Goal: Find specific page/section: Find specific page/section

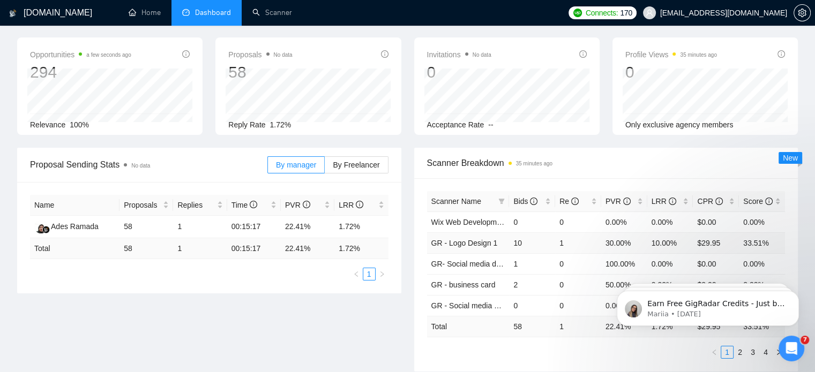
click at [649, 245] on td "10.00%" at bounding box center [670, 242] width 46 height 21
drag, startPoint x: 505, startPoint y: 242, endPoint x: 776, endPoint y: 240, distance: 271.1
click at [776, 240] on tr "GR - Logo Design 1 10 1 30.00% 10.00% $29.95 33.51%" at bounding box center [606, 242] width 358 height 21
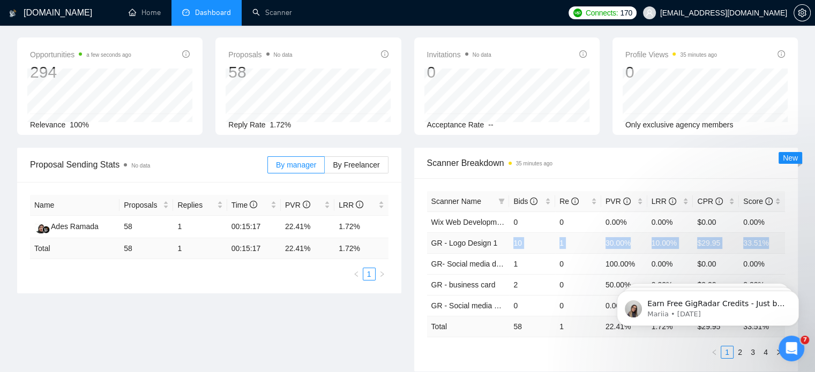
click at [509, 240] on td "10" at bounding box center [532, 242] width 46 height 21
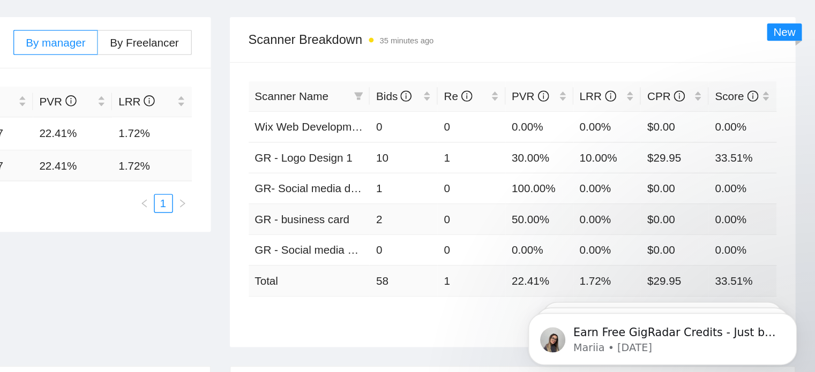
click at [516, 228] on td "2" at bounding box center [532, 226] width 46 height 21
click at [618, 227] on td "50.00%" at bounding box center [624, 226] width 46 height 21
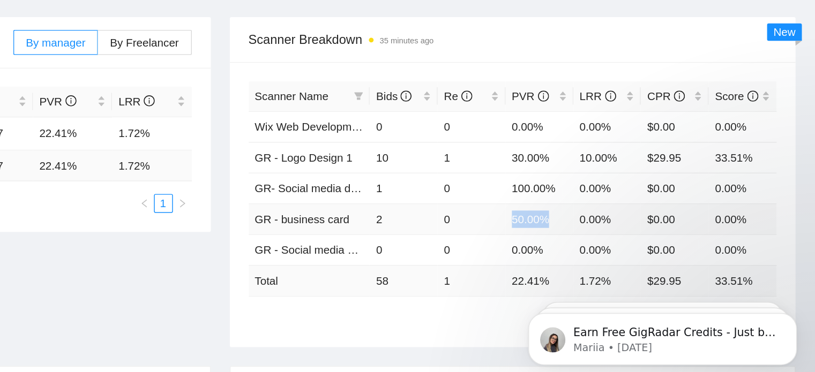
click at [618, 227] on td "50.00%" at bounding box center [624, 226] width 46 height 21
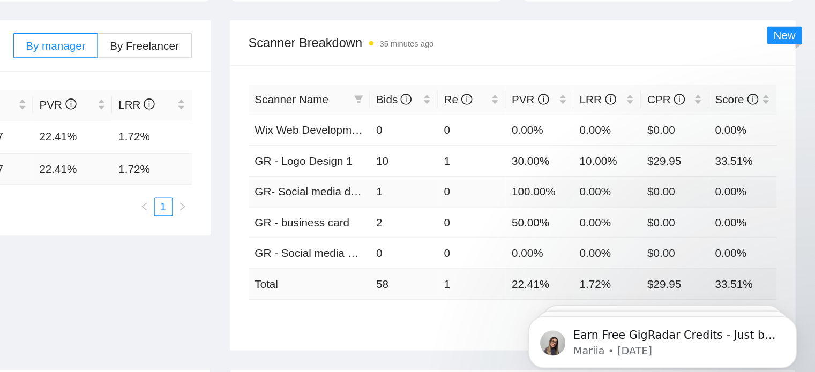
click at [602, 202] on td "100.00%" at bounding box center [624, 206] width 46 height 21
click at [515, 185] on td "10" at bounding box center [532, 185] width 46 height 21
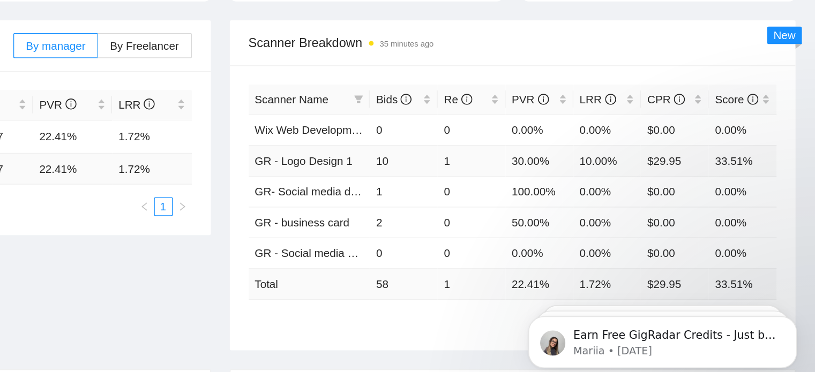
click at [566, 189] on td "1" at bounding box center [578, 185] width 46 height 21
click at [613, 189] on td "30.00%" at bounding box center [624, 185] width 46 height 21
drag, startPoint x: 613, startPoint y: 189, endPoint x: 460, endPoint y: 183, distance: 153.3
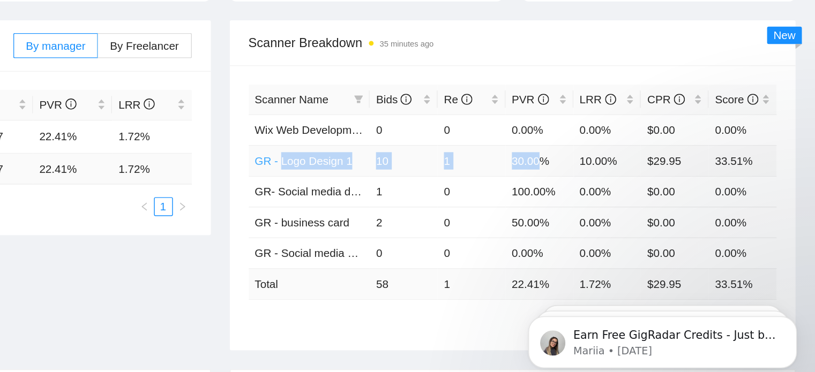
click at [460, 183] on tr "GR - Logo Design 1 10 1 30.00% 10.00% $29.95 33.51%" at bounding box center [606, 185] width 358 height 21
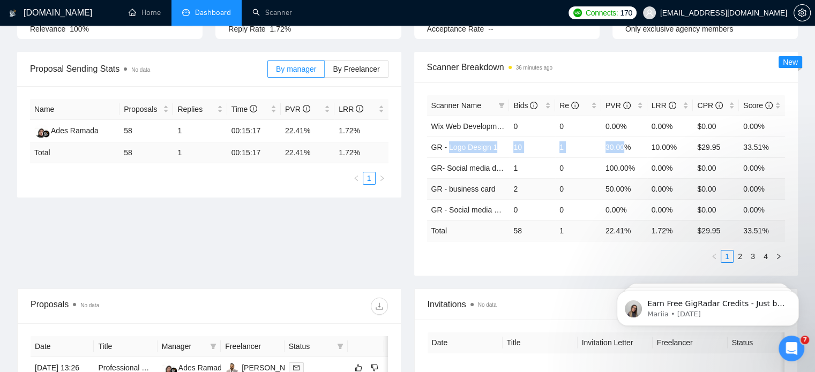
scroll to position [141, 0]
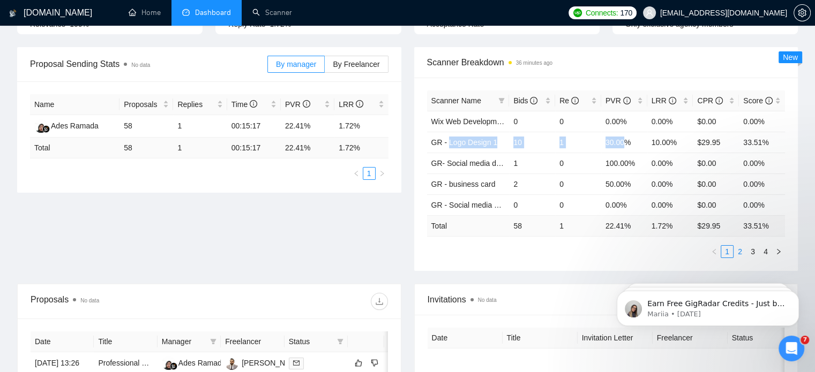
click at [744, 253] on link "2" at bounding box center [740, 252] width 12 height 12
click at [567, 140] on td "0" at bounding box center [578, 142] width 46 height 21
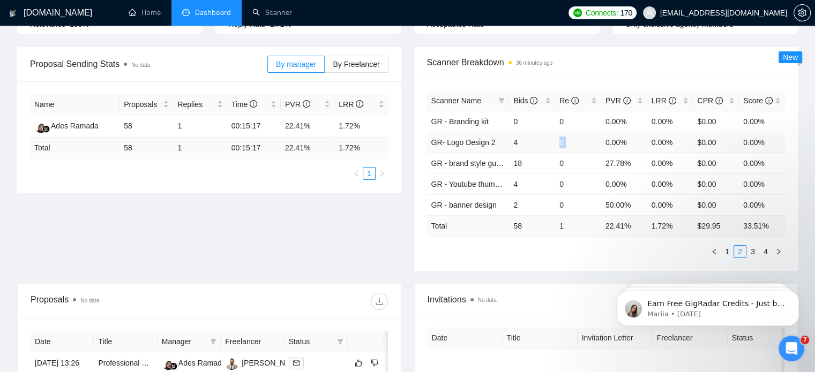
click at [567, 140] on td "0" at bounding box center [578, 142] width 46 height 21
click at [550, 140] on td "4" at bounding box center [532, 142] width 46 height 21
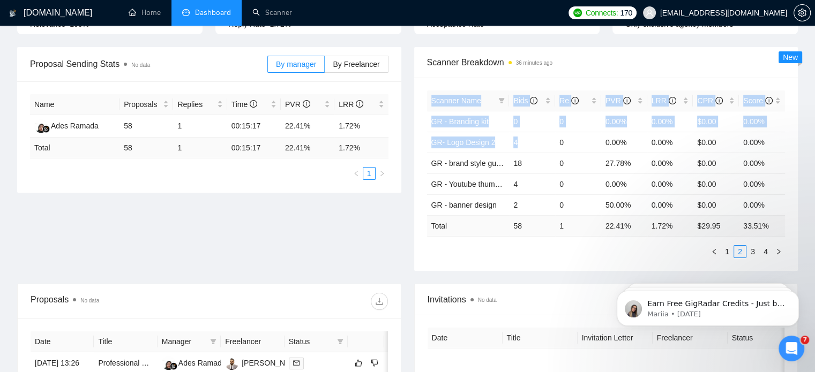
drag, startPoint x: 550, startPoint y: 140, endPoint x: 821, endPoint y: 143, distance: 270.5
click at [814, 143] on html "[DOMAIN_NAME] Home Dashboard Scanner Connects: 170 [EMAIL_ADDRESS][DOMAIN_NAME]…" at bounding box center [407, 45] width 815 height 372
click at [623, 134] on td "0.00%" at bounding box center [624, 142] width 46 height 21
drag, startPoint x: 552, startPoint y: 143, endPoint x: 806, endPoint y: 136, distance: 254.6
click at [806, 136] on div "[DOMAIN_NAME] Home Dashboard Scanner Connects: 170 [EMAIL_ADDRESS][DOMAIN_NAME]…" at bounding box center [407, 283] width 815 height 849
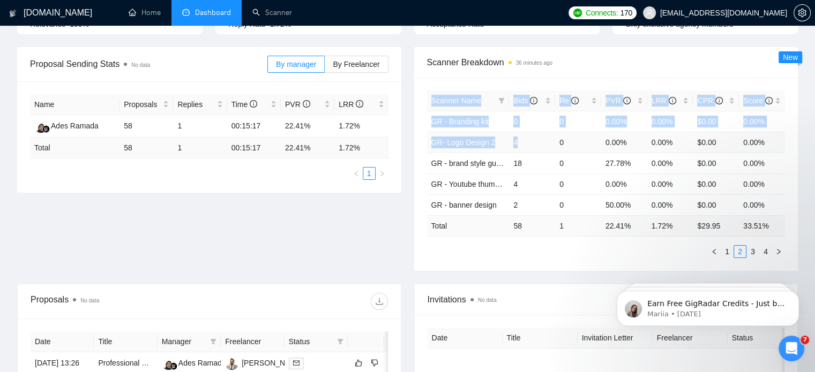
click at [767, 141] on td "0.00%" at bounding box center [762, 142] width 46 height 21
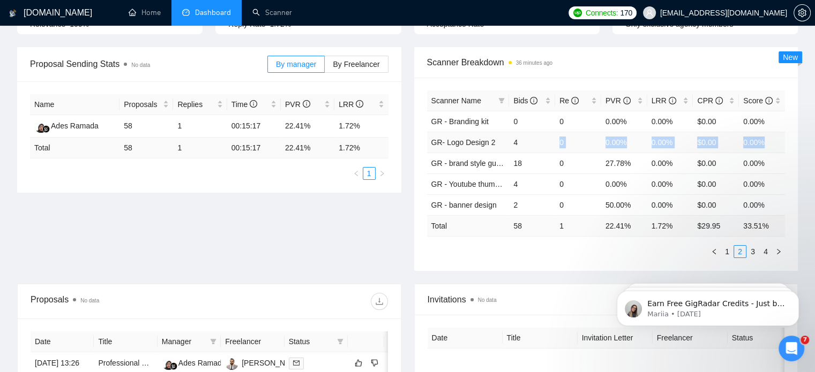
drag, startPoint x: 767, startPoint y: 141, endPoint x: 551, endPoint y: 142, distance: 215.9
click at [551, 142] on tr "GR- Logo Design 2 4 0 0.00% 0.00% $0.00 0.00%" at bounding box center [606, 142] width 358 height 21
click at [553, 186] on td "4" at bounding box center [532, 184] width 46 height 21
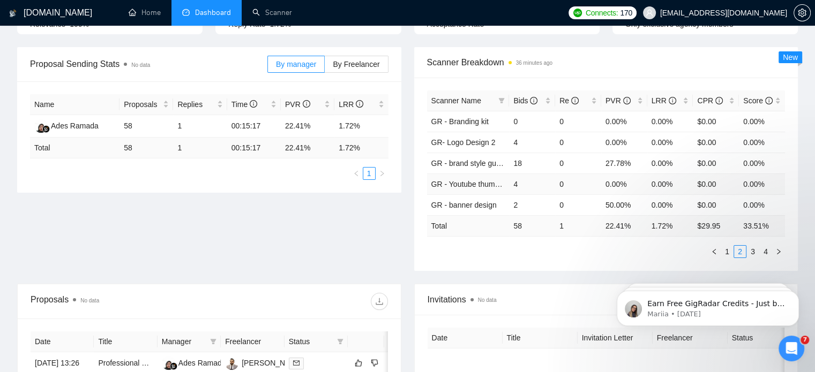
click at [571, 179] on td "0" at bounding box center [578, 184] width 46 height 21
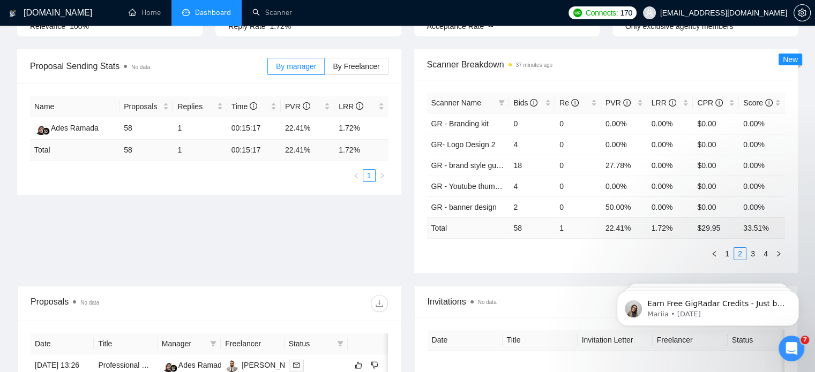
scroll to position [139, 0]
click at [744, 254] on link "2" at bounding box center [740, 255] width 12 height 12
click at [752, 254] on link "3" at bounding box center [753, 255] width 12 height 12
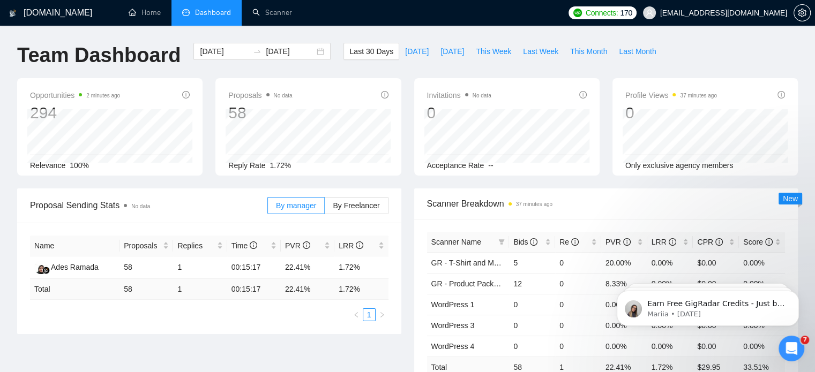
scroll to position [0, 0]
click at [252, 8] on link "Scanner" at bounding box center [272, 12] width 40 height 9
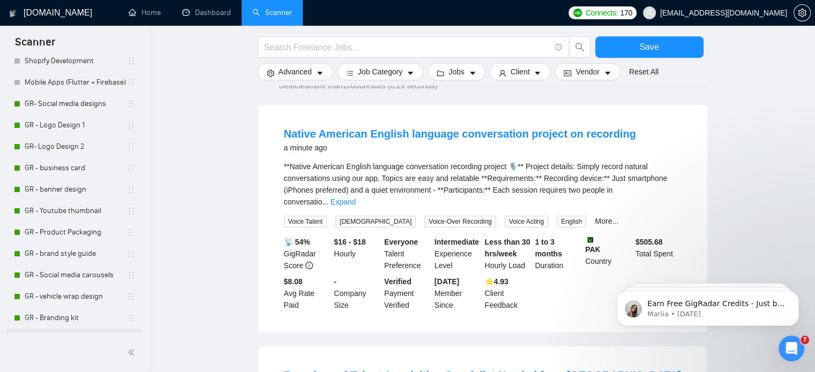
scroll to position [272, 0]
click at [194, 9] on link "Dashboard" at bounding box center [206, 12] width 49 height 9
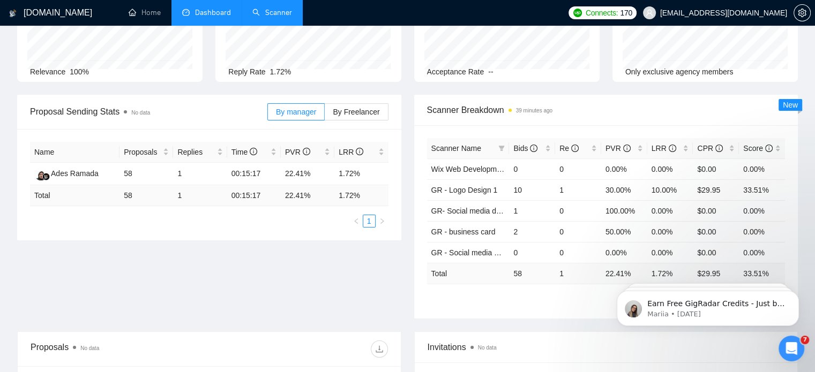
type input "[DATE]"
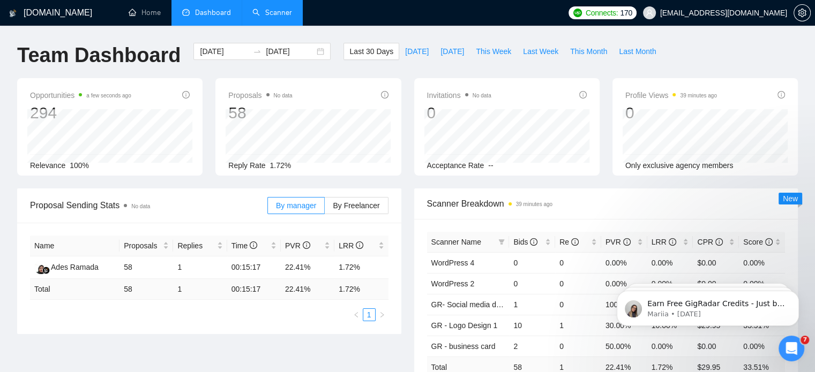
click at [74, 164] on span "100%" at bounding box center [79, 165] width 19 height 9
